Goal: Find contact information: Find contact information

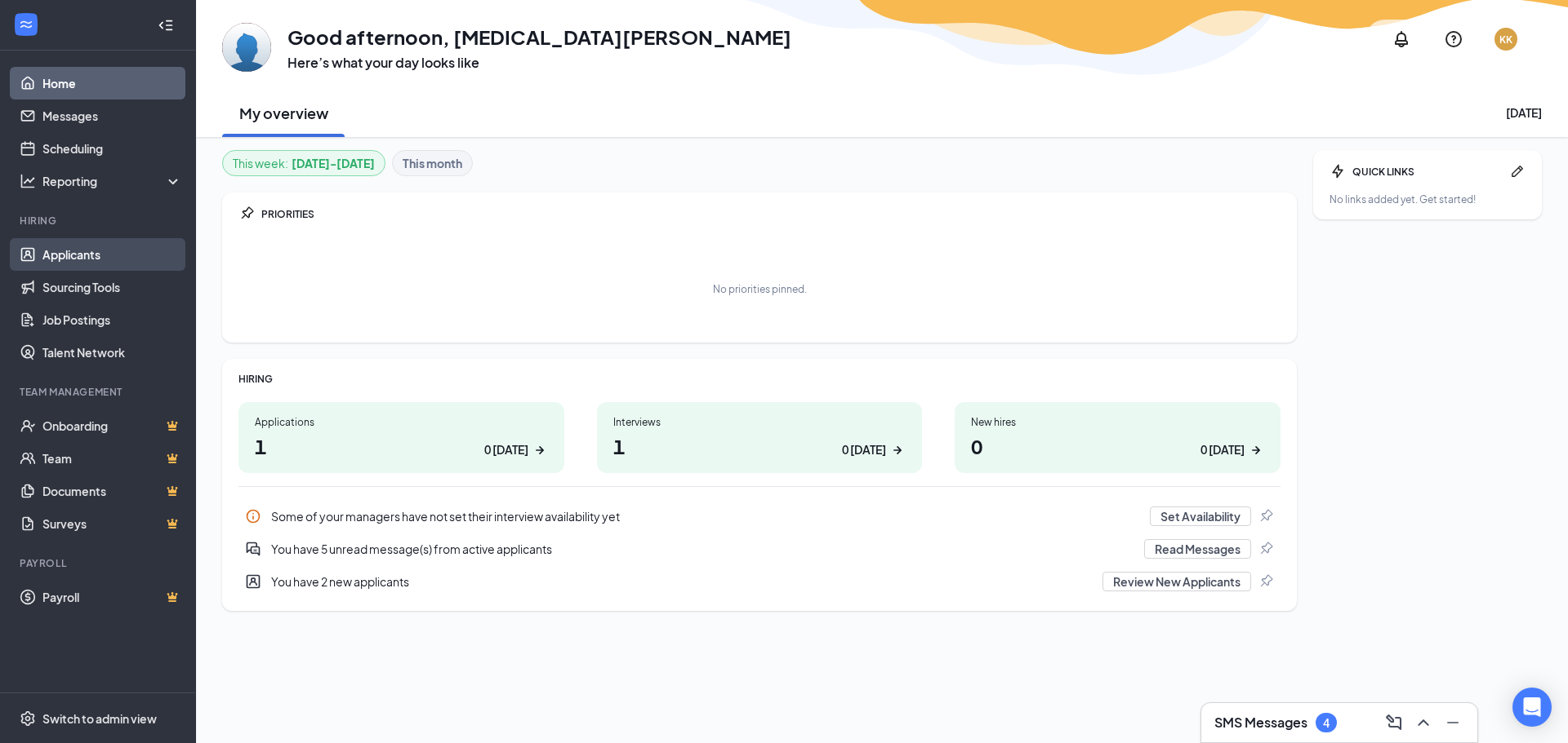
click at [57, 256] on link "Applicants" at bounding box center [112, 254] width 140 height 32
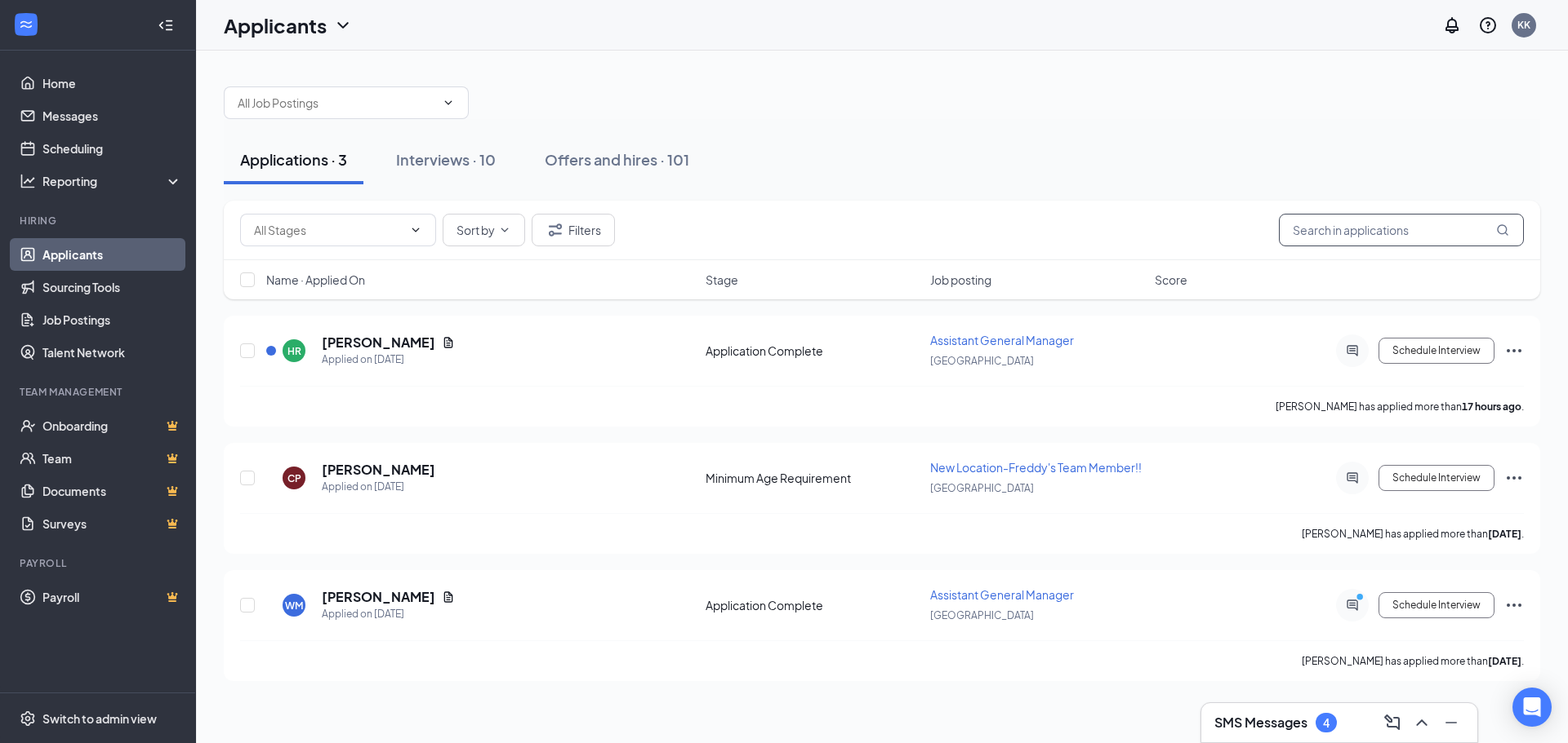
click at [1331, 233] on input "text" at bounding box center [1401, 229] width 245 height 32
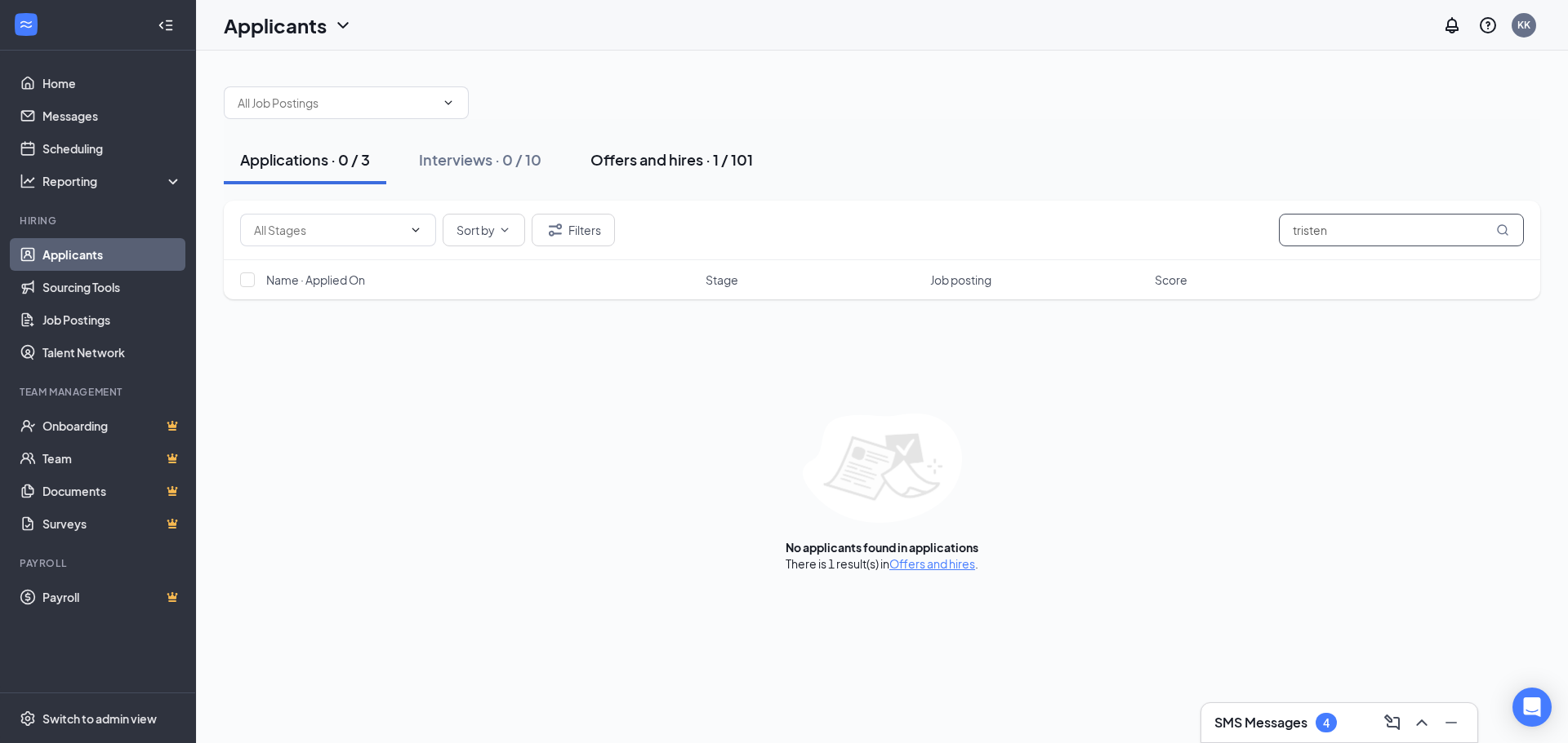
type input "tristen"
click at [695, 148] on button "Offers and hires · 1 / 101" at bounding box center [671, 160] width 195 height 49
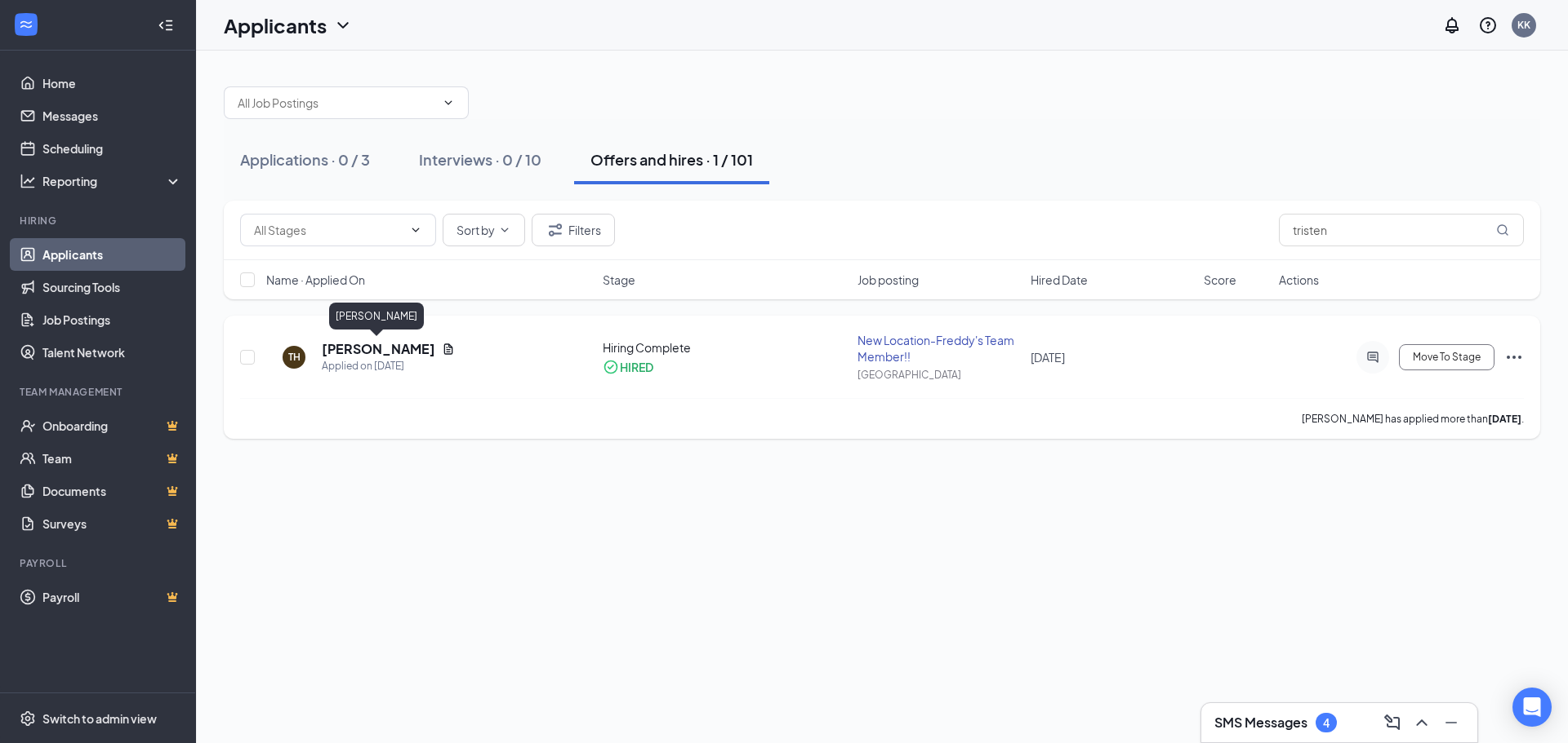
click at [379, 345] on h5 "[PERSON_NAME]" at bounding box center [378, 349] width 113 height 18
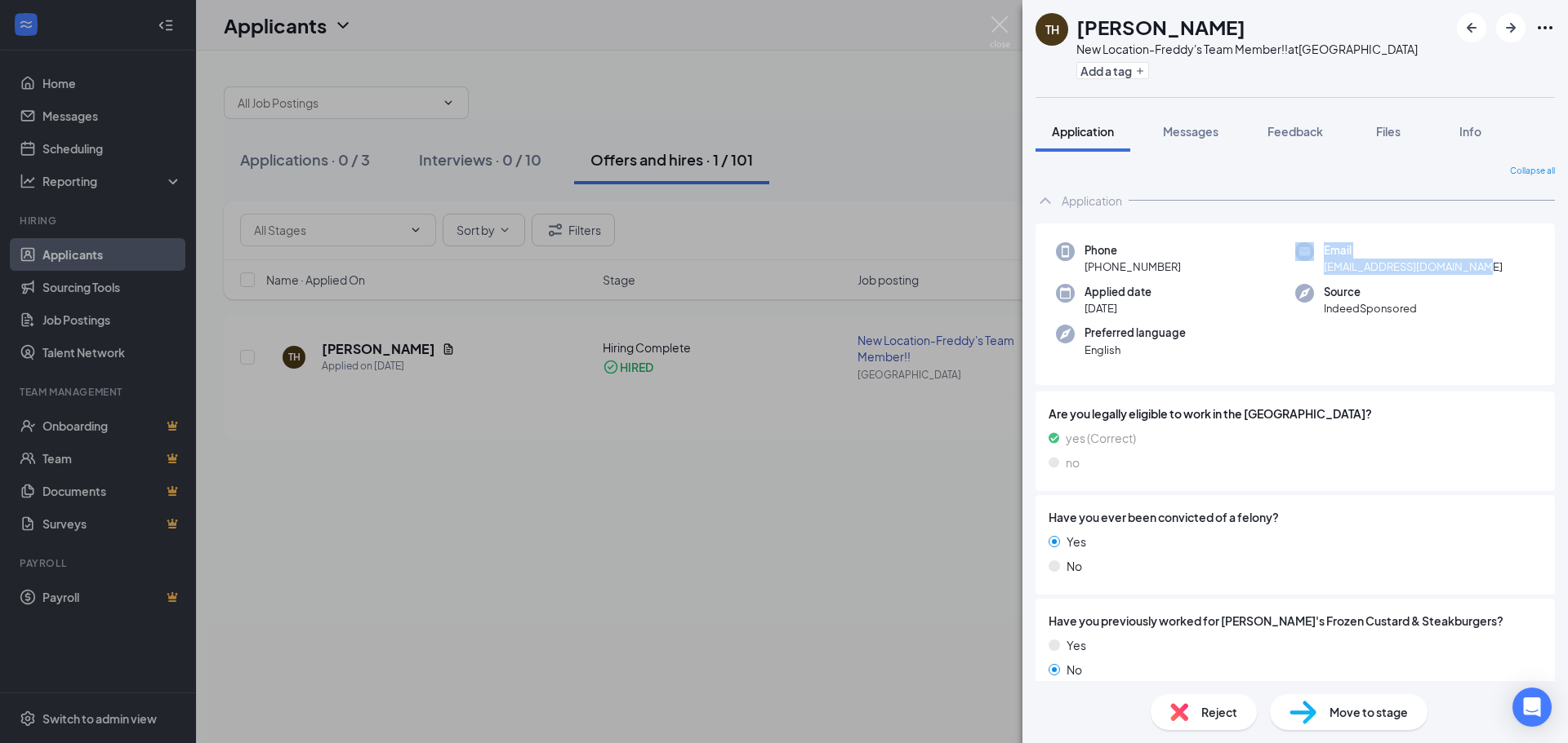
drag, startPoint x: 1474, startPoint y: 262, endPoint x: 1307, endPoint y: 269, distance: 167.1
click at [1307, 269] on div "Email [EMAIL_ADDRESS][DOMAIN_NAME]" at bounding box center [1414, 259] width 239 height 33
click at [1431, 271] on span "[EMAIL_ADDRESS][DOMAIN_NAME]" at bounding box center [1413, 267] width 179 height 17
drag, startPoint x: 1471, startPoint y: 266, endPoint x: 1314, endPoint y: 271, distance: 157.1
click at [1314, 271] on div "Email [EMAIL_ADDRESS][DOMAIN_NAME]" at bounding box center [1414, 259] width 239 height 33
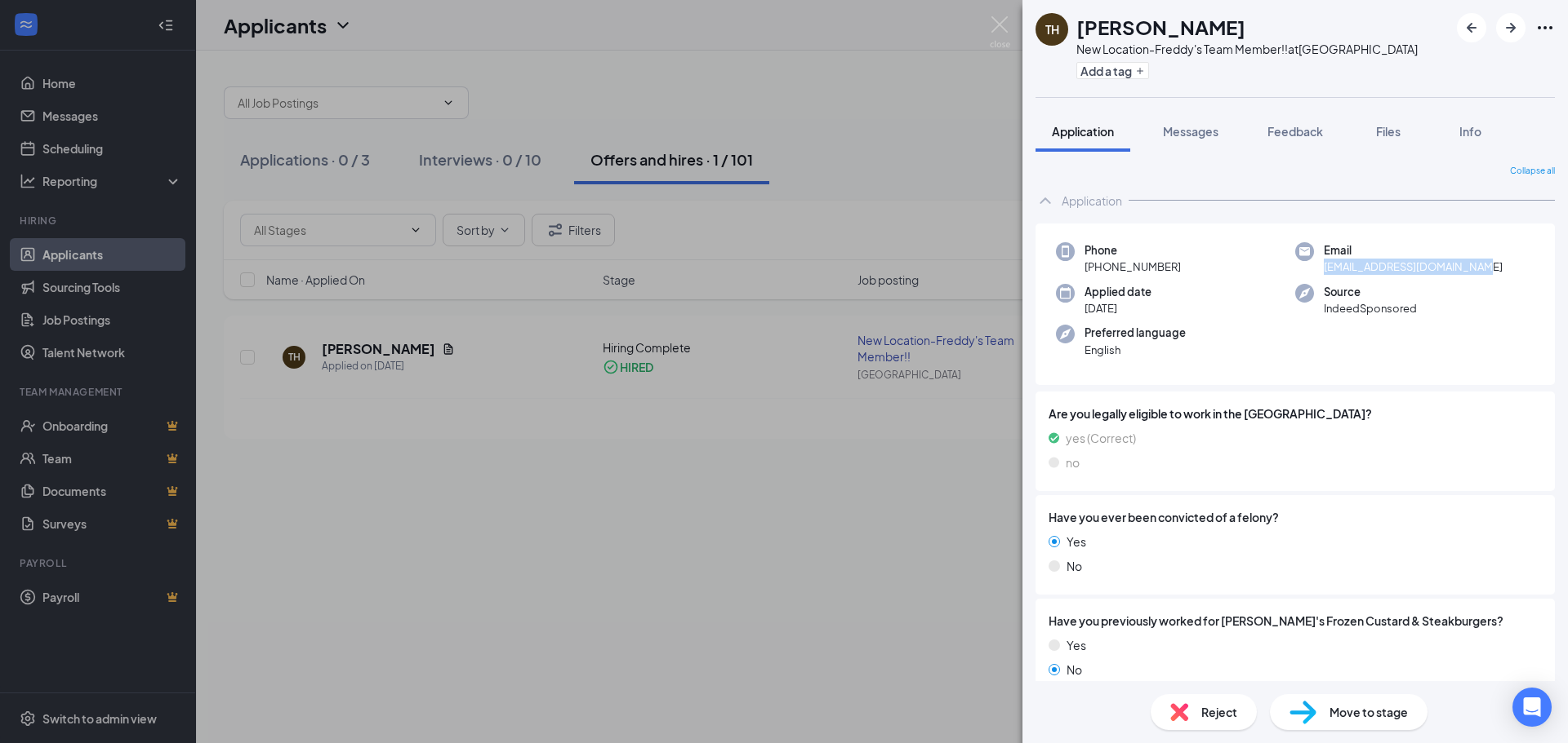
copy span "[EMAIL_ADDRESS][DOMAIN_NAME]"
drag, startPoint x: 1112, startPoint y: 272, endPoint x: 1099, endPoint y: 275, distance: 13.3
click at [1099, 275] on div "Phone [PHONE_NUMBER]" at bounding box center [1175, 259] width 239 height 33
copy span "[PHONE_NUMBER]"
